Goal: Navigation & Orientation: Find specific page/section

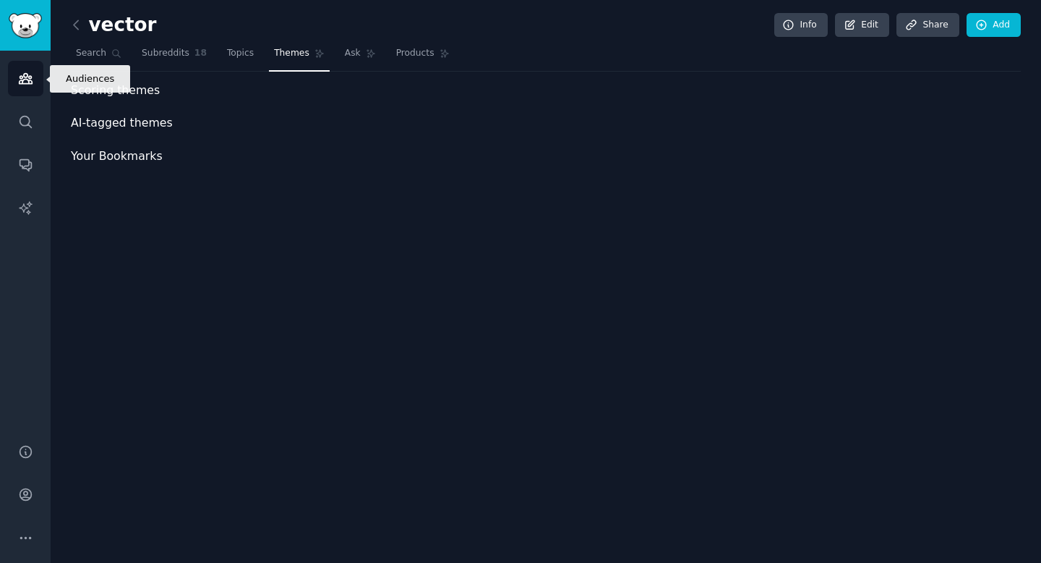
click at [21, 80] on icon "Sidebar" at bounding box center [25, 79] width 13 height 10
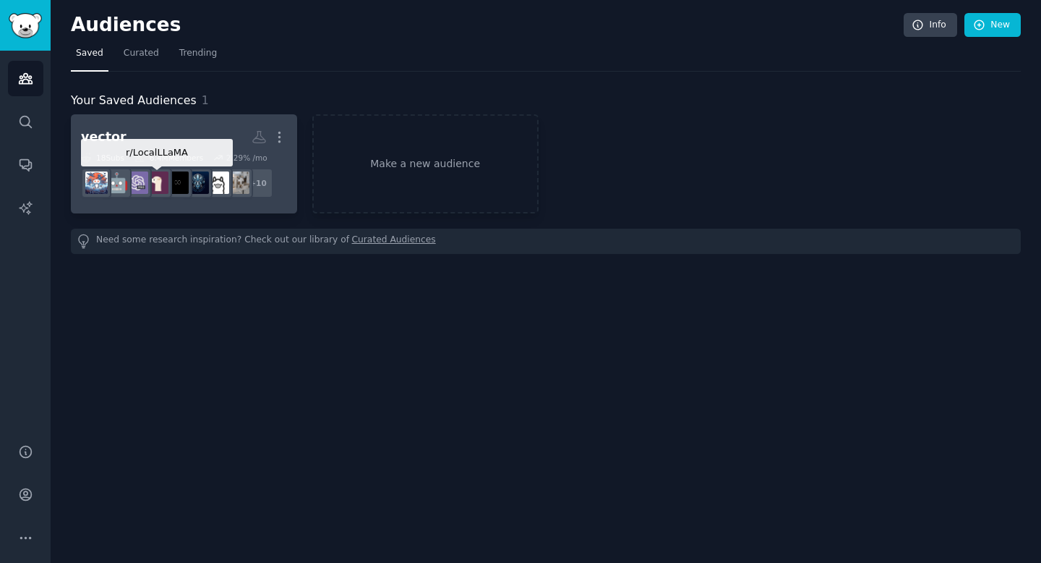
click at [157, 179] on img at bounding box center [157, 182] width 22 height 22
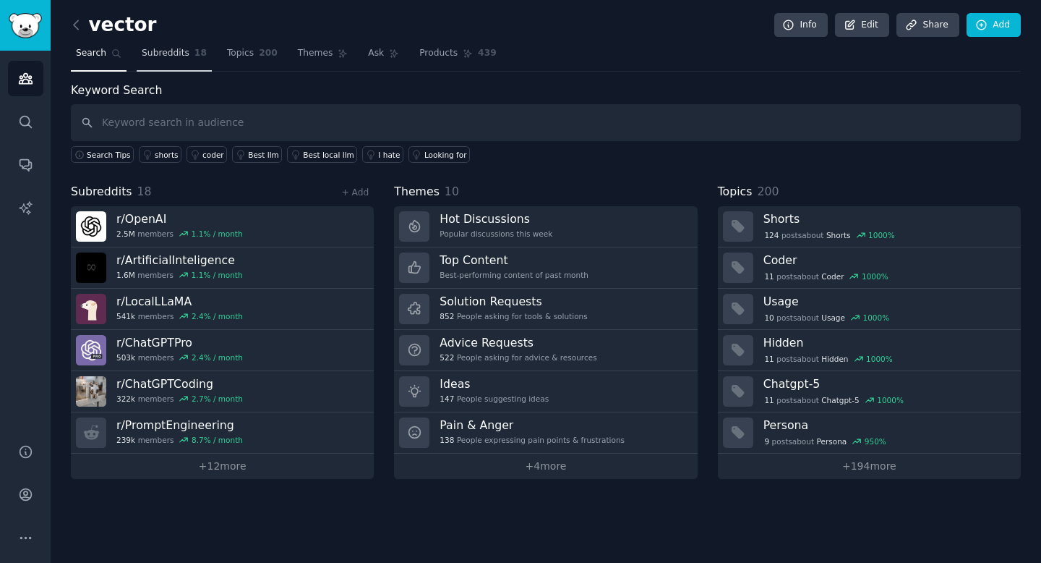
click at [169, 48] on span "Subreddits" at bounding box center [166, 53] width 48 height 13
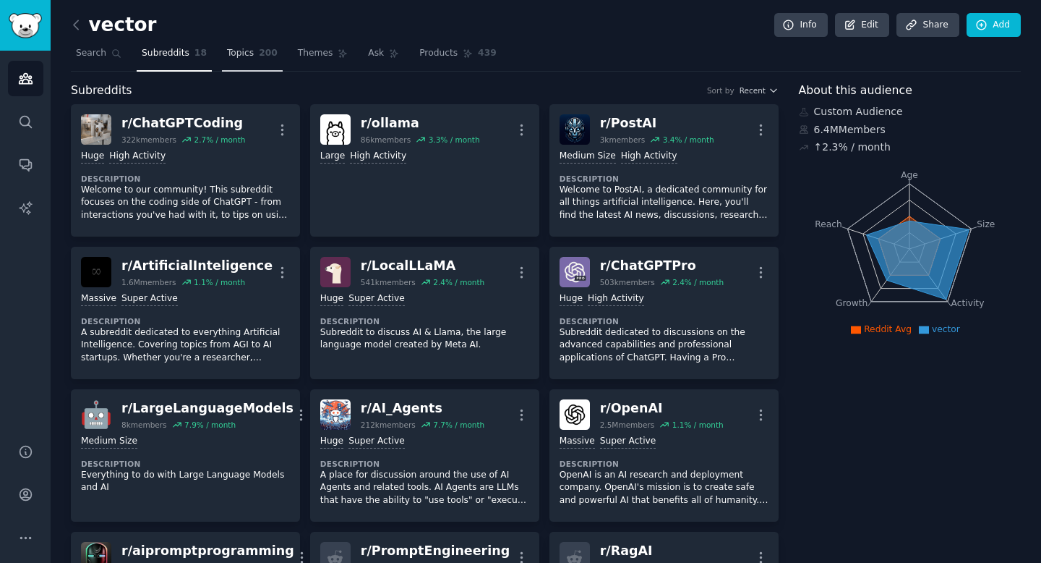
click at [242, 48] on span "Topics" at bounding box center [240, 53] width 27 height 13
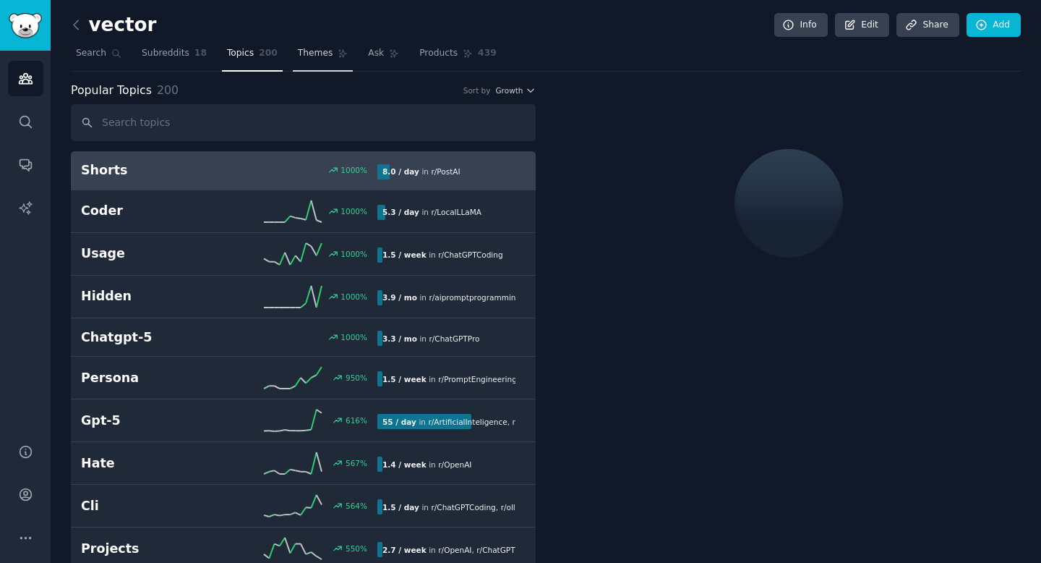
click at [306, 52] on span "Themes" at bounding box center [315, 53] width 35 height 13
